Goal: Check status: Check status

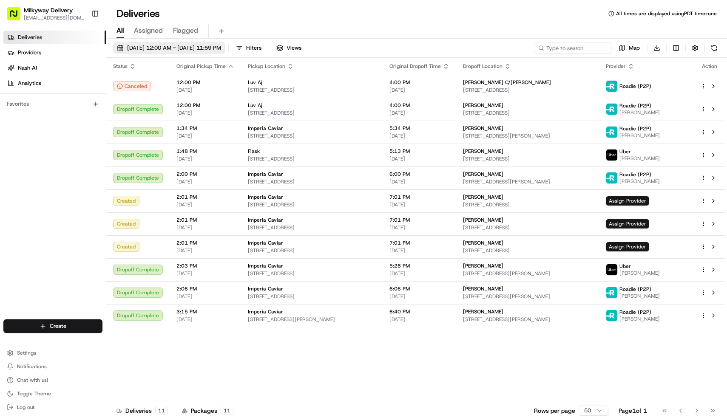
click at [221, 51] on span "[DATE] 12:00 AM - [DATE] 11:59 PM" at bounding box center [174, 48] width 94 height 8
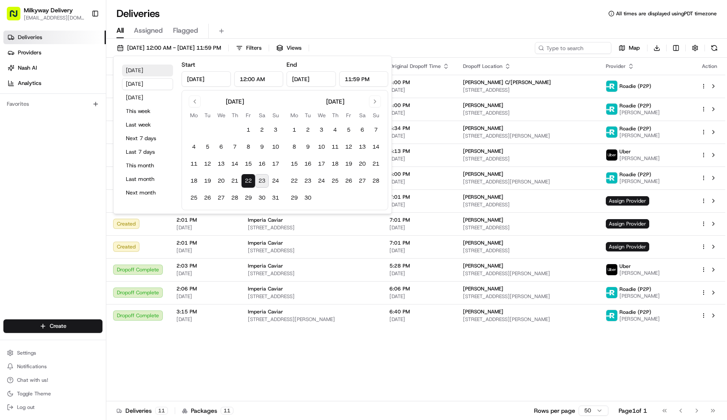
click at [142, 69] on button "[DATE]" at bounding box center [147, 71] width 51 height 12
type input "[DATE]"
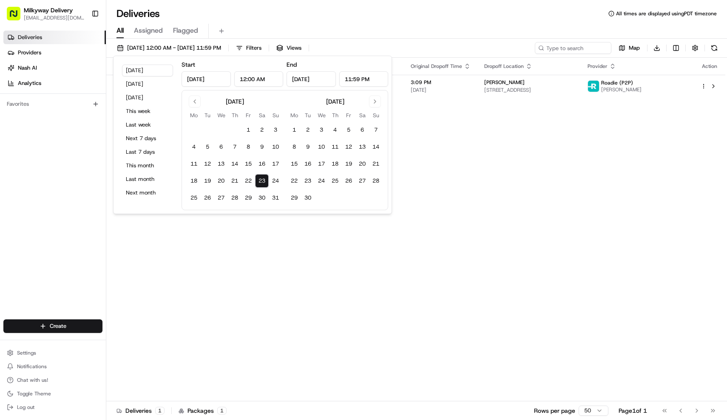
click at [314, 22] on div "All Assigned Flagged" at bounding box center [416, 29] width 620 height 18
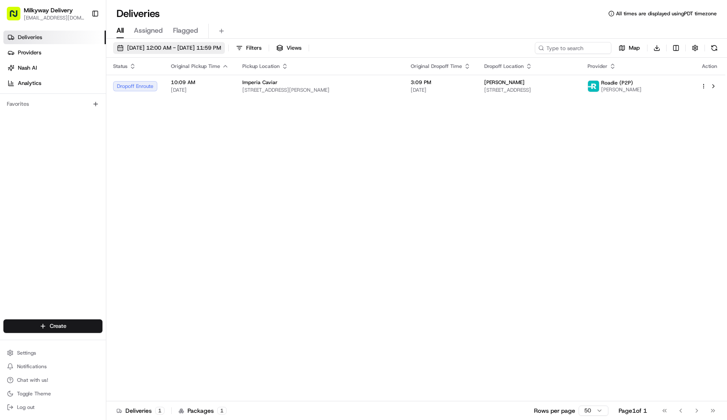
click at [215, 51] on span "[DATE] 12:00 AM - [DATE] 11:59 PM" at bounding box center [174, 48] width 94 height 8
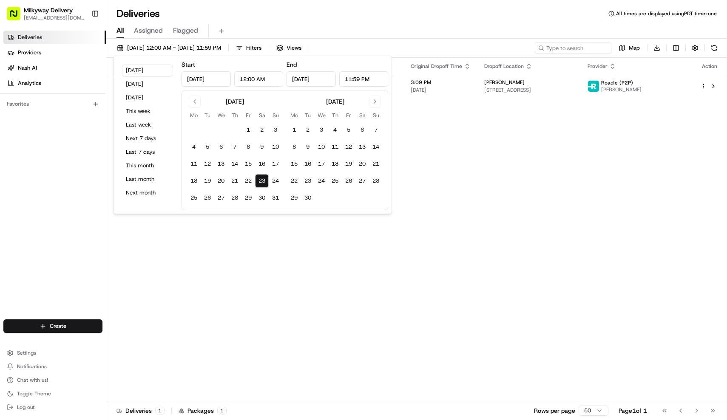
click at [456, 33] on div "All Assigned Flagged" at bounding box center [416, 31] width 620 height 15
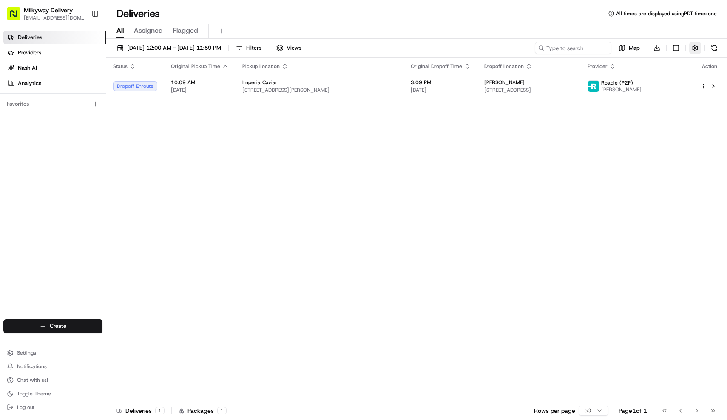
click at [692, 51] on button "button" at bounding box center [695, 48] width 12 height 12
click at [689, 66] on div "Include Only Active Tasks in Search" at bounding box center [678, 63] width 207 height 8
click at [450, 24] on div "All Assigned Flagged" at bounding box center [416, 31] width 620 height 15
click at [397, 89] on span "[STREET_ADDRESS][PERSON_NAME]" at bounding box center [319, 90] width 155 height 7
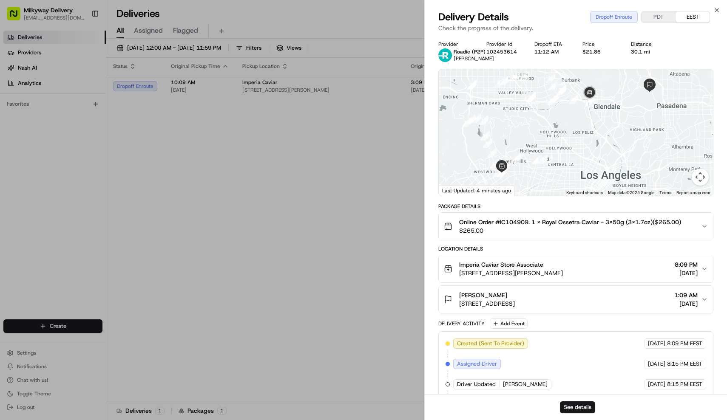
click at [550, 228] on span "$265.00" at bounding box center [570, 230] width 222 height 8
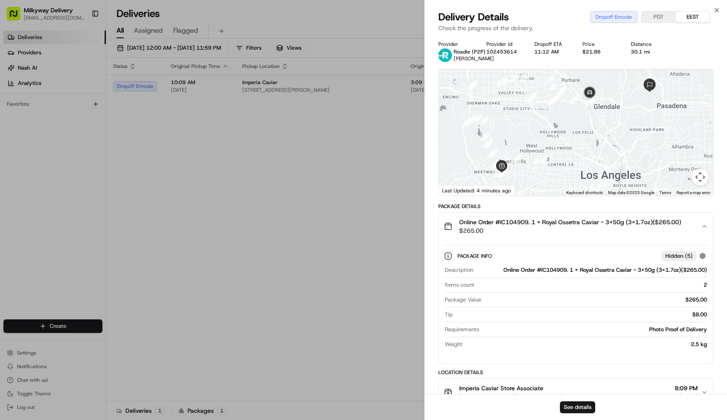
click at [550, 228] on span "$265.00" at bounding box center [570, 230] width 222 height 8
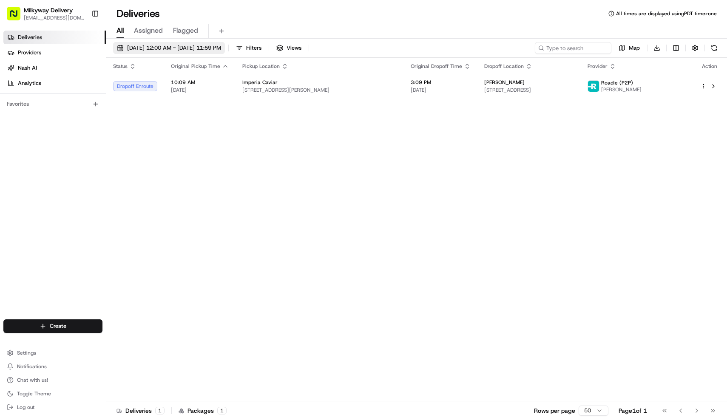
click at [221, 48] on span "[DATE] 12:00 AM - [DATE] 11:59 PM" at bounding box center [174, 48] width 94 height 8
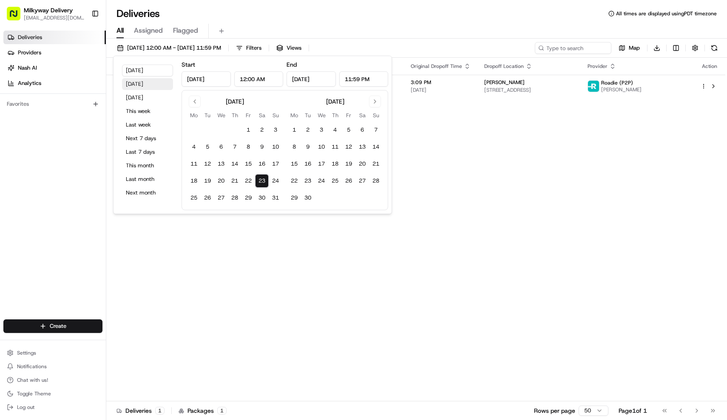
click at [161, 82] on button "[DATE]" at bounding box center [147, 84] width 51 height 12
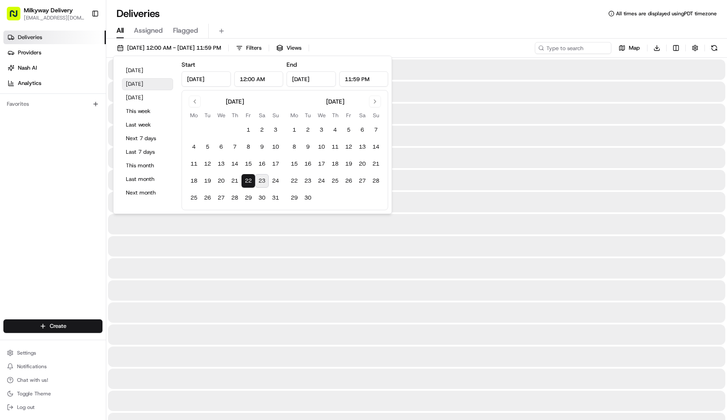
type input "[DATE]"
click at [352, 7] on div "Deliveries All times are displayed using PDT timezone" at bounding box center [416, 14] width 620 height 14
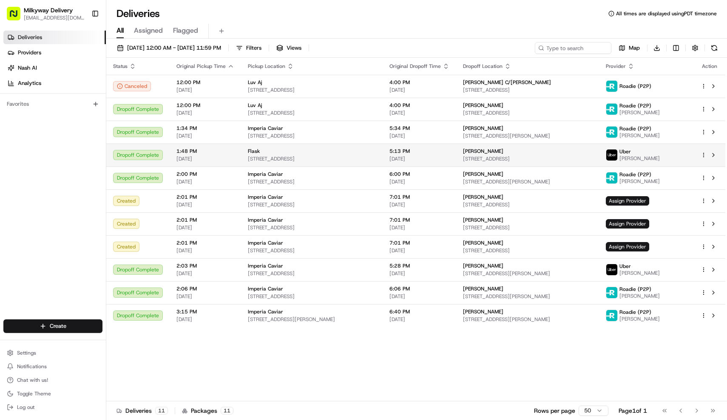
click at [359, 167] on td "Flask [STREET_ADDRESS]" at bounding box center [312, 155] width 142 height 23
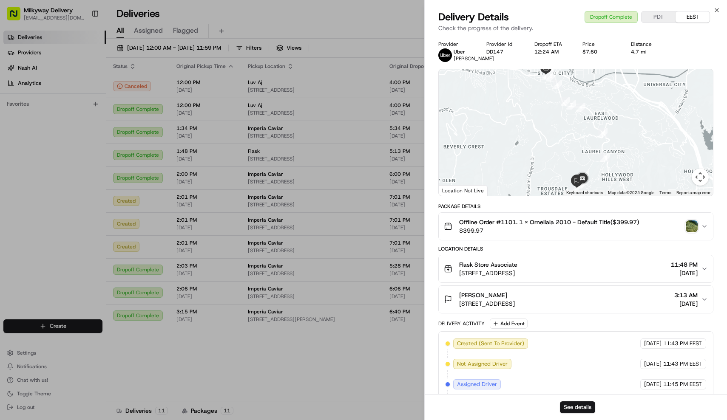
click at [576, 223] on button "Offline Order #1101. 1 x Ornellaia 2010 - Default Title($399.97) $399.97" at bounding box center [576, 226] width 275 height 27
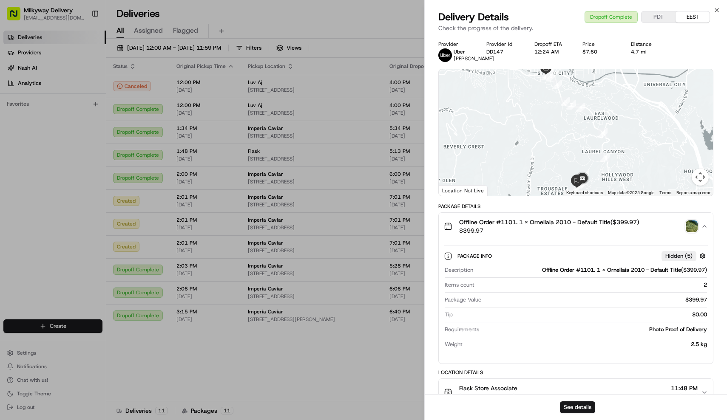
click at [576, 223] on button "Offline Order #1101. 1 x Ornellaia 2010 - Default Title($399.97) $399.97" at bounding box center [576, 226] width 275 height 27
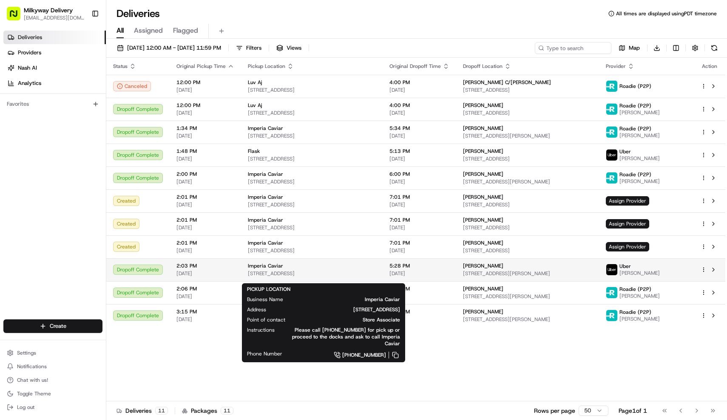
click at [323, 277] on span "[STREET_ADDRESS]" at bounding box center [312, 273] width 128 height 7
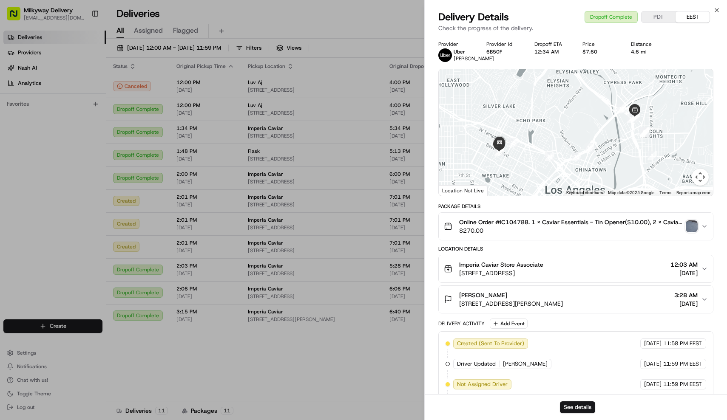
click at [576, 226] on span "Online Order #IC104788. 1 x Caviar Essentials - Tin Opener($10.00), 2 x Caviar …" at bounding box center [571, 222] width 224 height 8
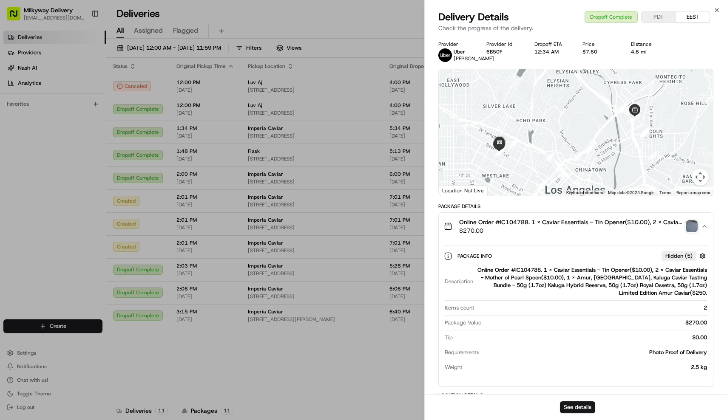
click at [576, 226] on span "Online Order #IC104788. 1 x Caviar Essentials - Tin Opener($10.00), 2 x Caviar …" at bounding box center [571, 222] width 224 height 8
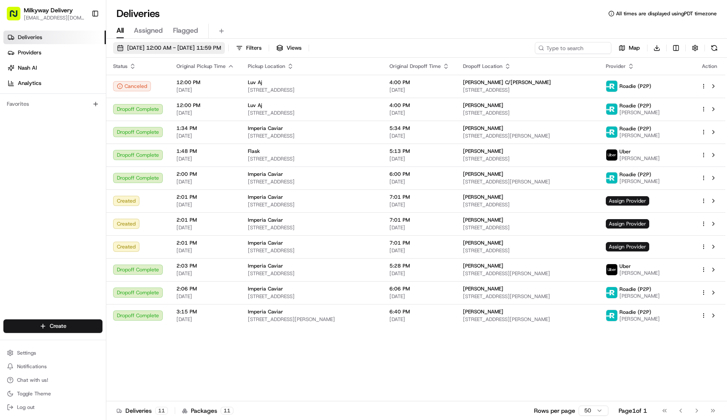
click at [180, 48] on span "[DATE] 12:00 AM - [DATE] 11:59 PM" at bounding box center [174, 48] width 94 height 8
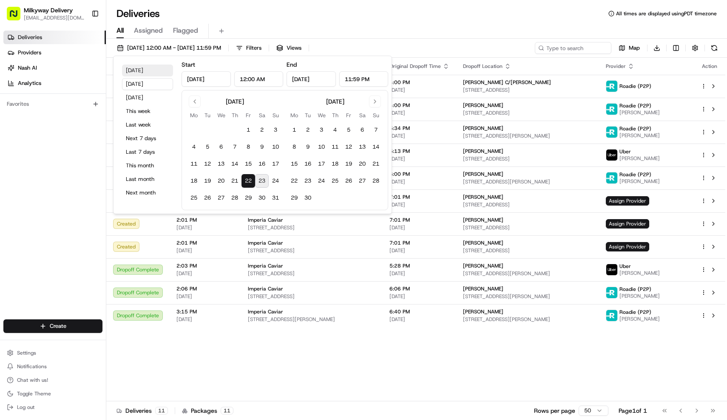
click at [129, 71] on button "[DATE]" at bounding box center [147, 71] width 51 height 12
type input "[DATE]"
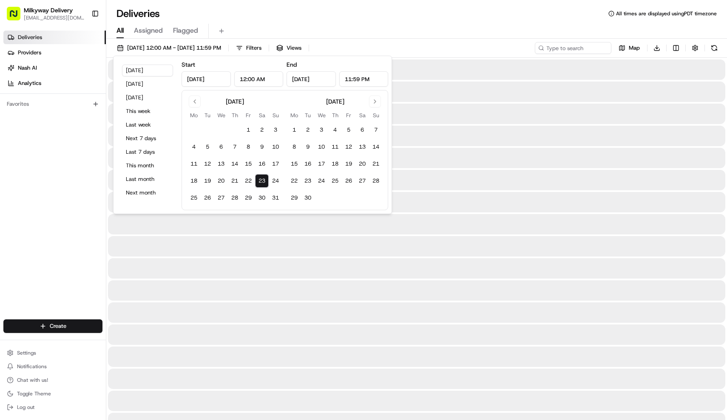
click at [384, 5] on div "Deliveries All times are displayed using PDT timezone All Assigned Flagged [DAT…" at bounding box center [416, 210] width 620 height 420
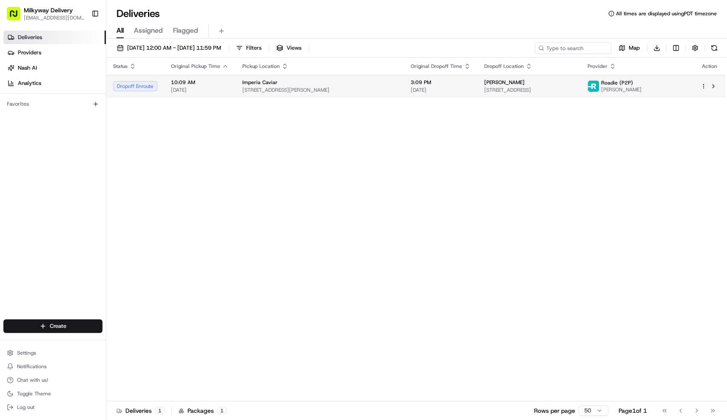
click at [356, 93] on span "[STREET_ADDRESS][PERSON_NAME]" at bounding box center [319, 90] width 155 height 7
